Goal: Find specific page/section: Find specific page/section

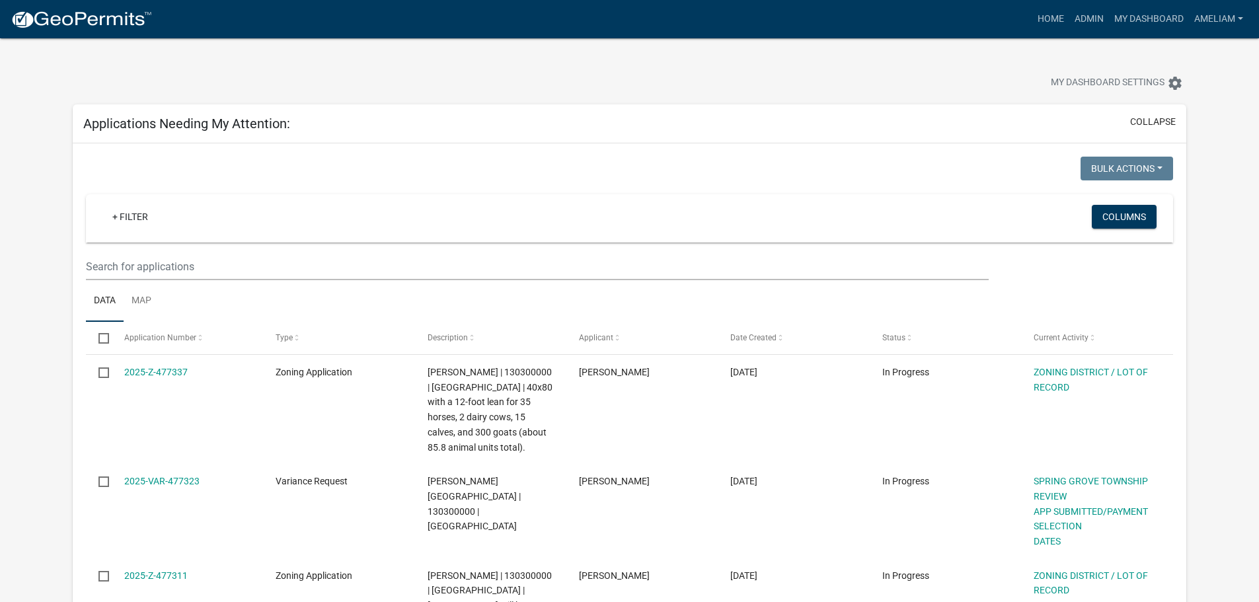
select select "3: 100"
click at [146, 221] on link "+ Filter" at bounding box center [130, 217] width 57 height 24
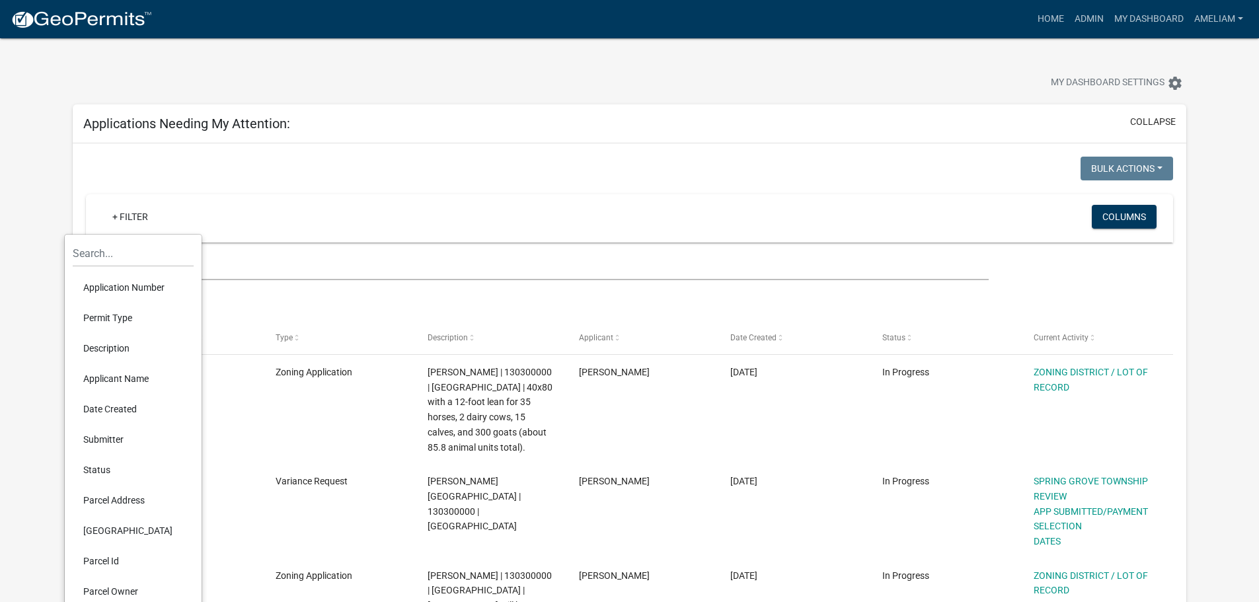
click at [156, 292] on li "Application Number" at bounding box center [133, 287] width 121 height 30
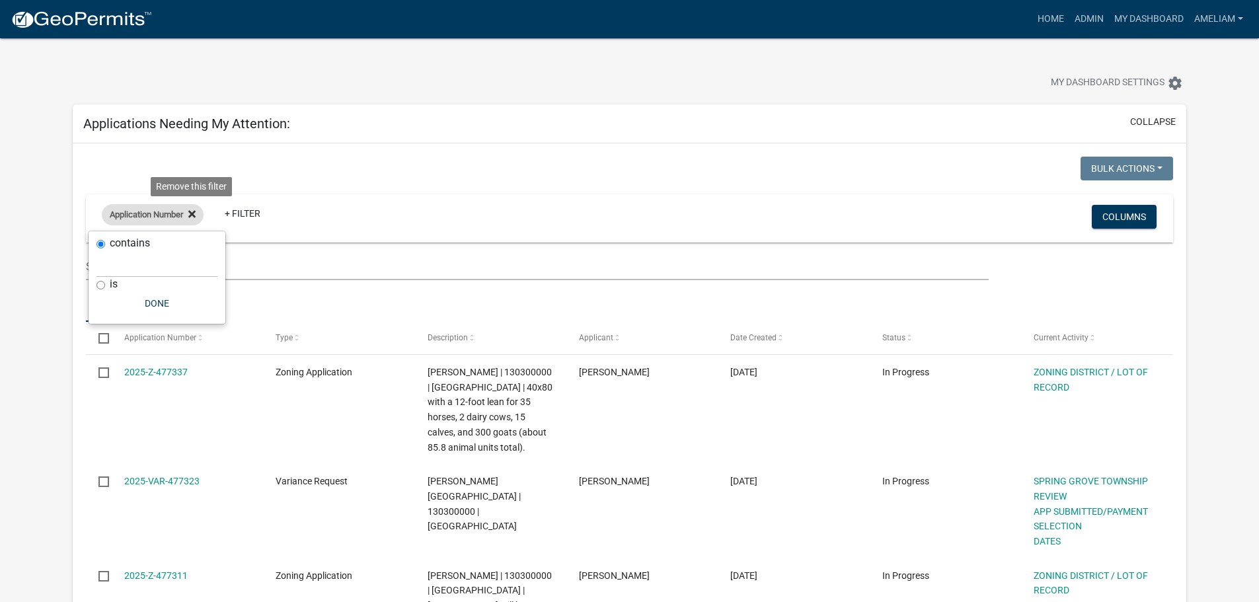
click at [195, 219] on fa-icon at bounding box center [189, 214] width 13 height 21
click at [110, 218] on link "+ Filter" at bounding box center [130, 217] width 57 height 24
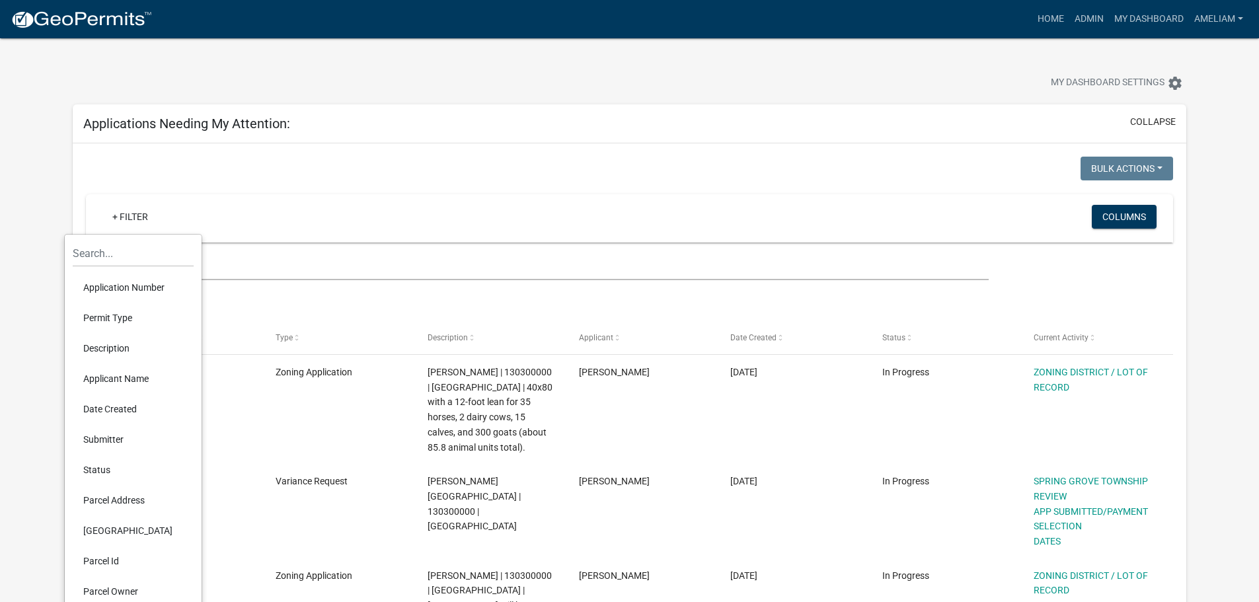
click at [128, 322] on li "Permit Type" at bounding box center [133, 318] width 121 height 30
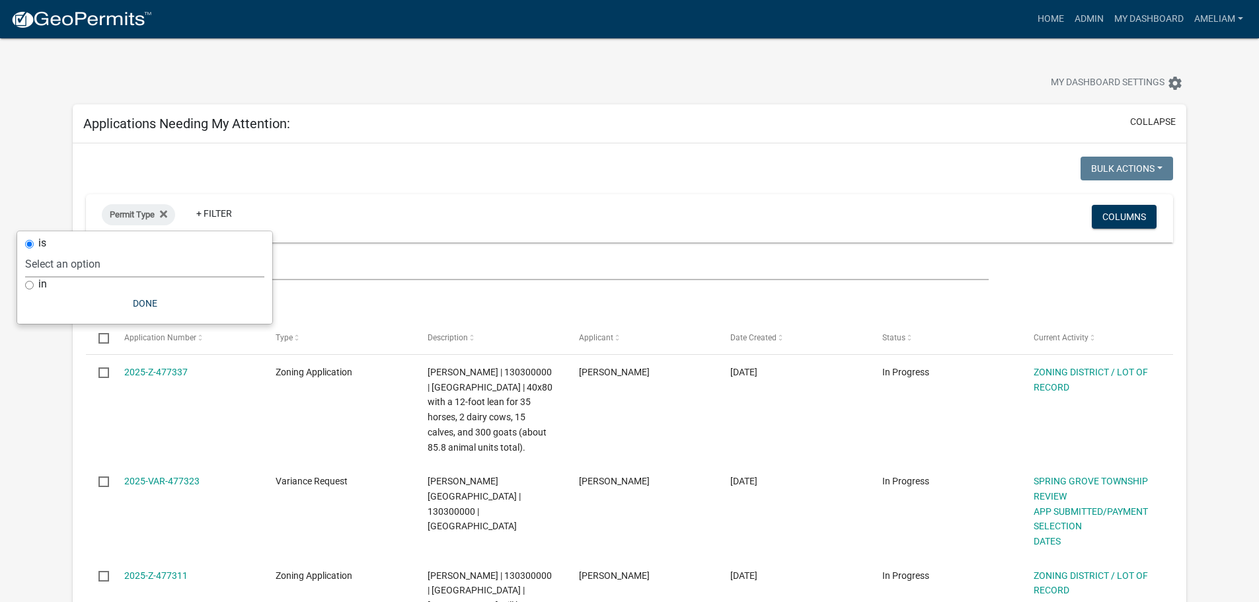
click at [120, 258] on select "Select an option 911 Address Assignment Building Contractor (Registration) Buil…" at bounding box center [144, 264] width 239 height 27
select select "ab47ea82-e657-482e-ae9b-2200b05822c4"
click at [67, 251] on select "Select an option 911 Address Assignment Building Contractor (Registration) Buil…" at bounding box center [144, 264] width 239 height 27
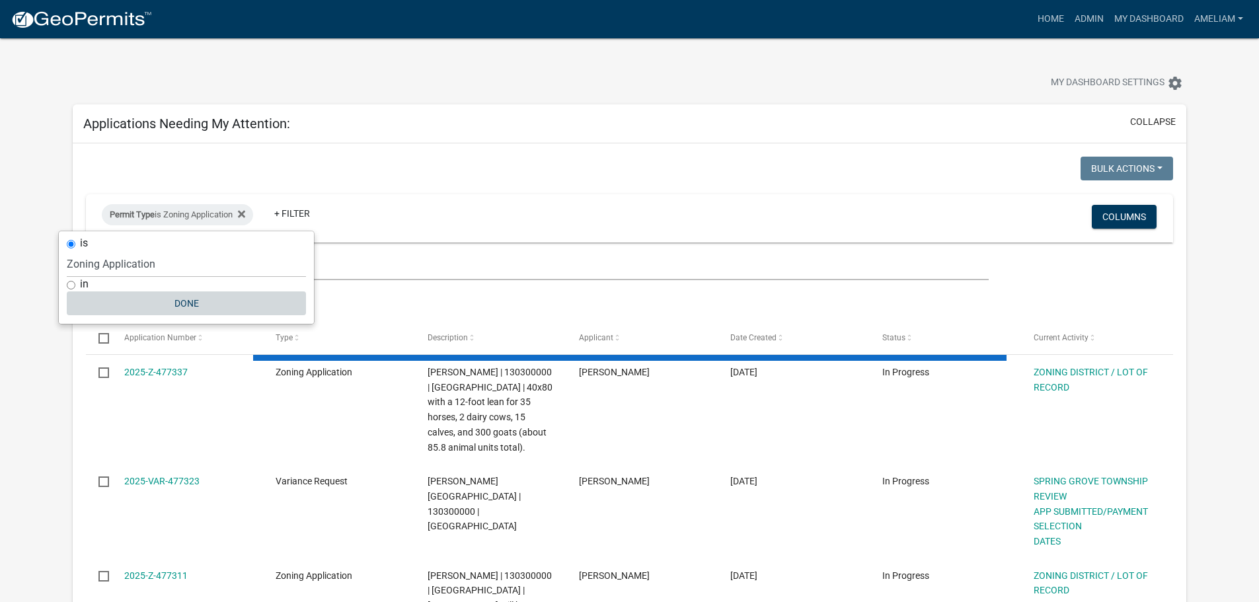
click at [179, 303] on button "Done" at bounding box center [186, 304] width 239 height 24
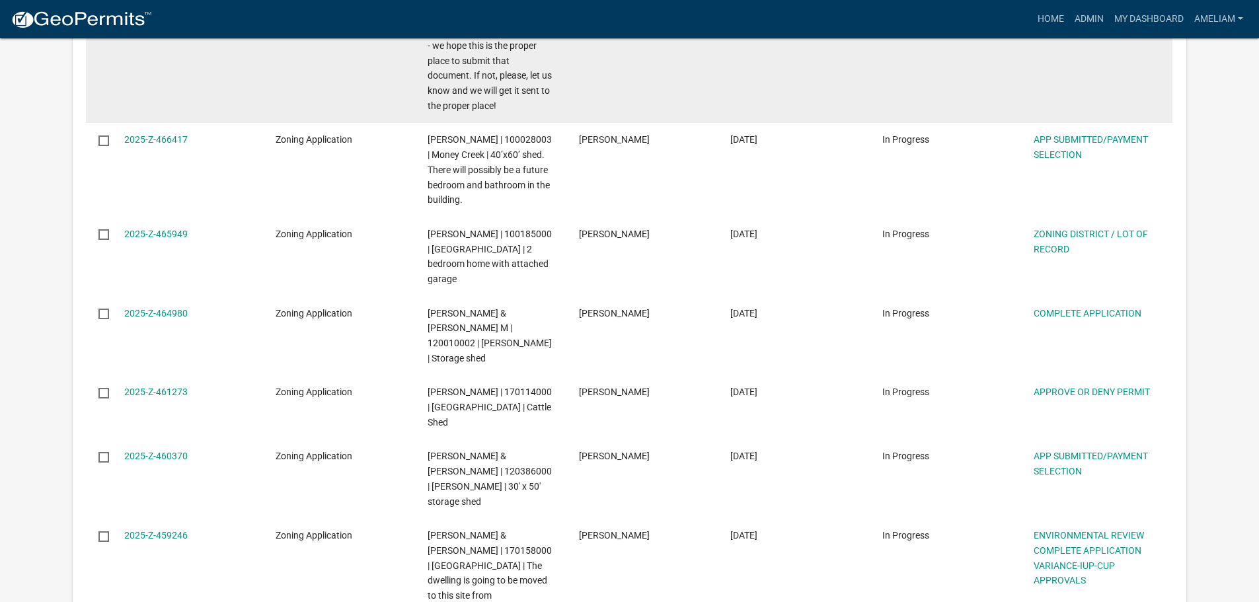
scroll to position [1124, 0]
